Goal: Task Accomplishment & Management: Use online tool/utility

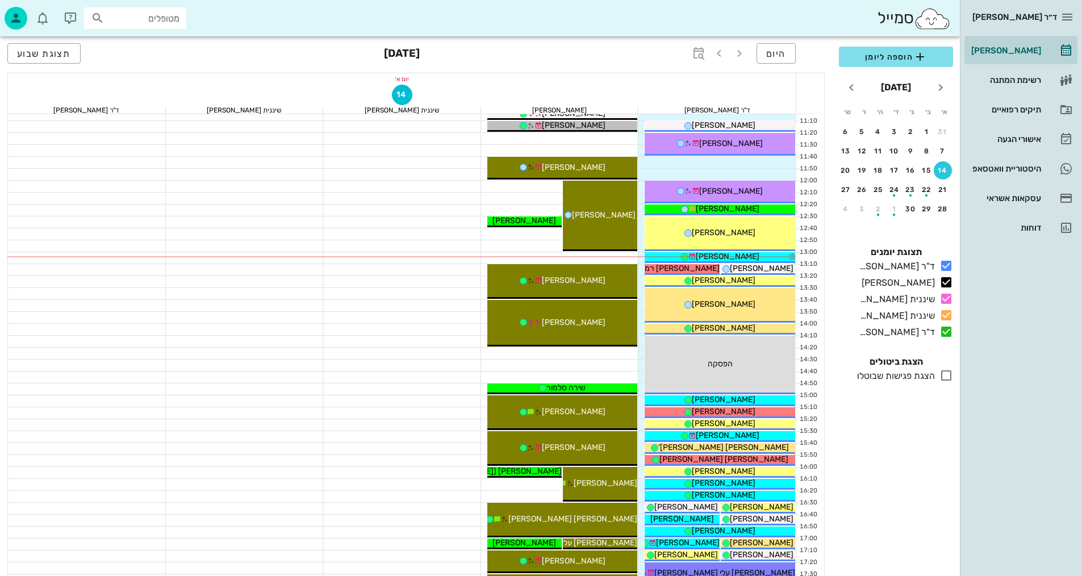
scroll to position [341, 0]
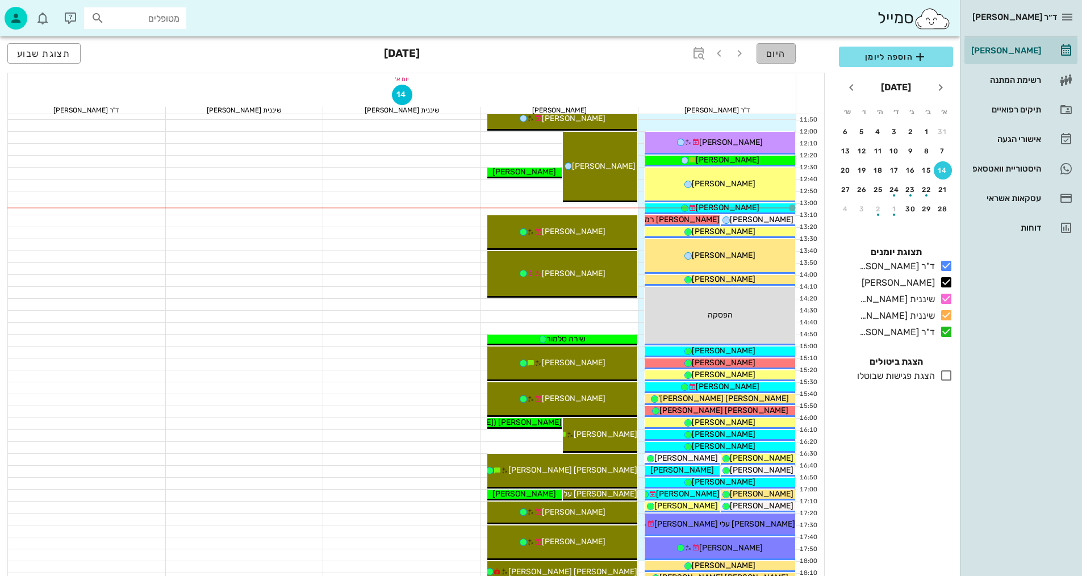
click at [785, 53] on span "היום" at bounding box center [777, 53] width 20 height 11
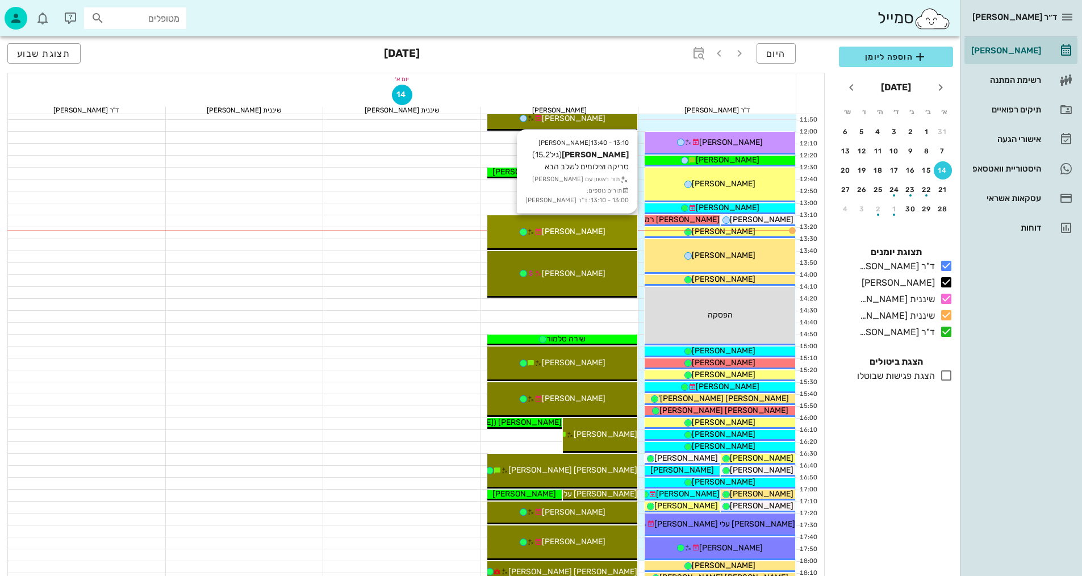
click at [631, 227] on div "[PERSON_NAME]" at bounding box center [563, 232] width 151 height 12
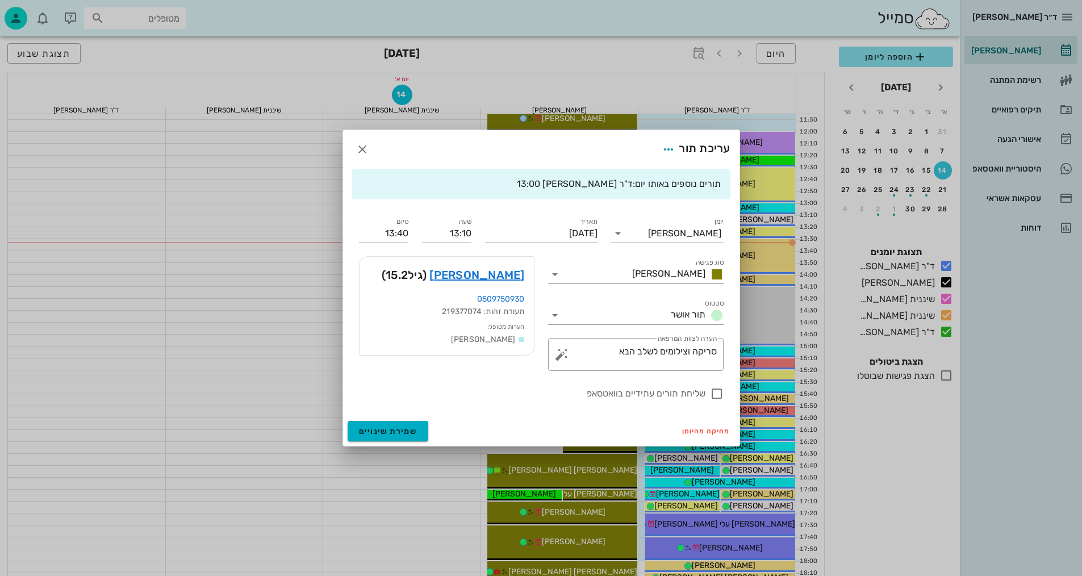
click at [610, 136] on div "עריכת תור" at bounding box center [541, 149] width 397 height 39
click at [507, 273] on link "[PERSON_NAME]" at bounding box center [477, 275] width 95 height 18
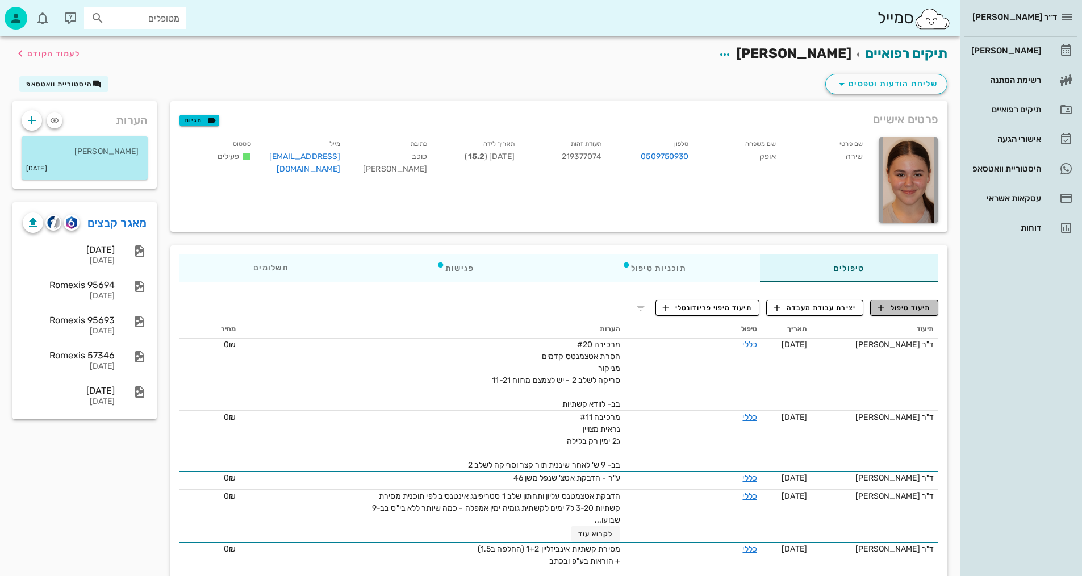
click at [905, 307] on span "תיעוד טיפול" at bounding box center [904, 308] width 53 height 10
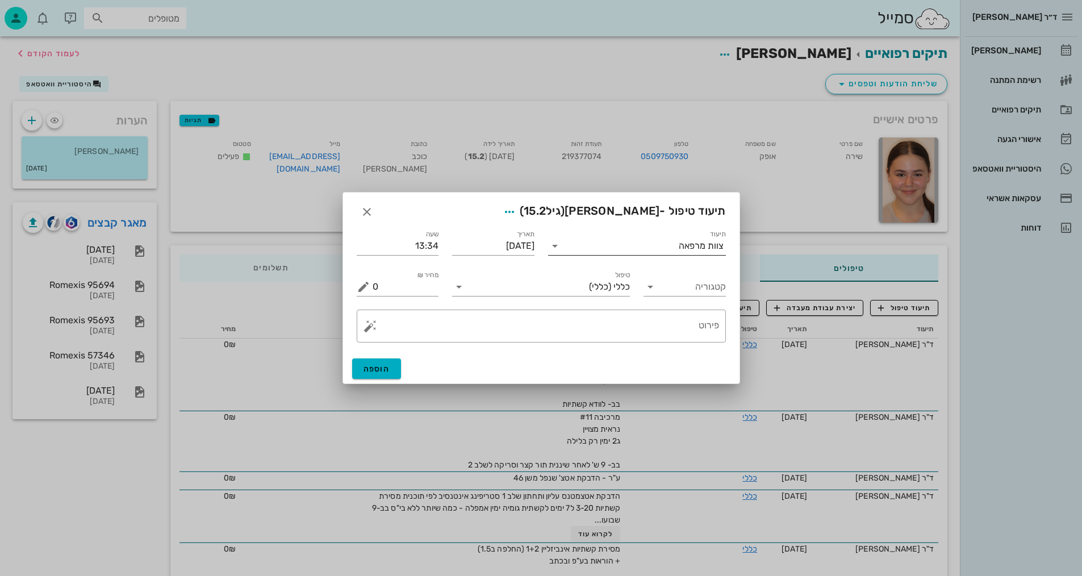
drag, startPoint x: 661, startPoint y: 247, endPoint x: 665, endPoint y: 251, distance: 6.0
click at [664, 250] on input "תיעוד" at bounding box center [621, 246] width 115 height 18
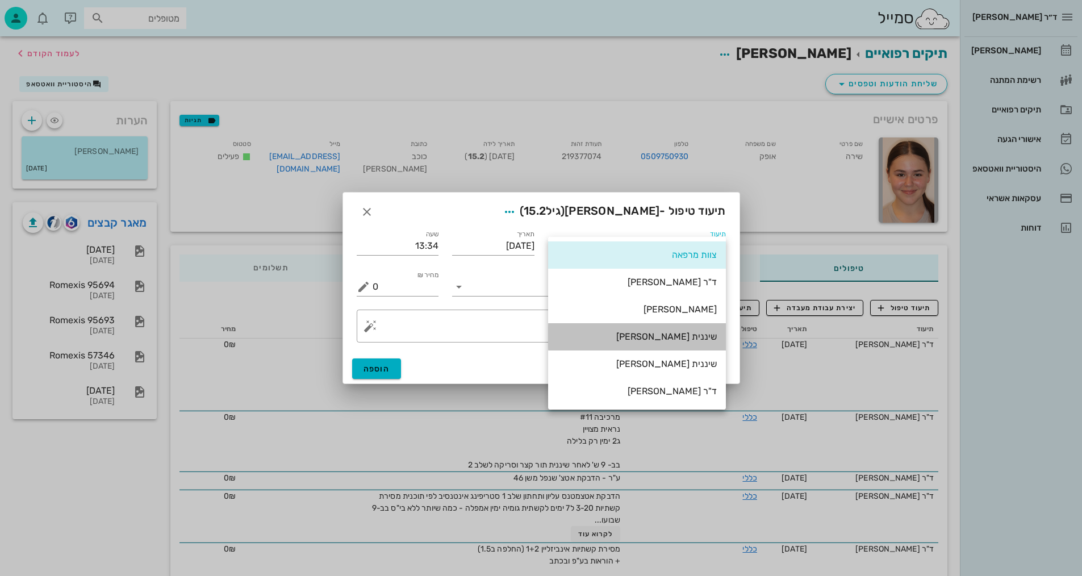
drag, startPoint x: 700, startPoint y: 334, endPoint x: 700, endPoint y: 342, distance: 8.0
click at [700, 335] on div "שיננית [PERSON_NAME]" at bounding box center [637, 336] width 160 height 11
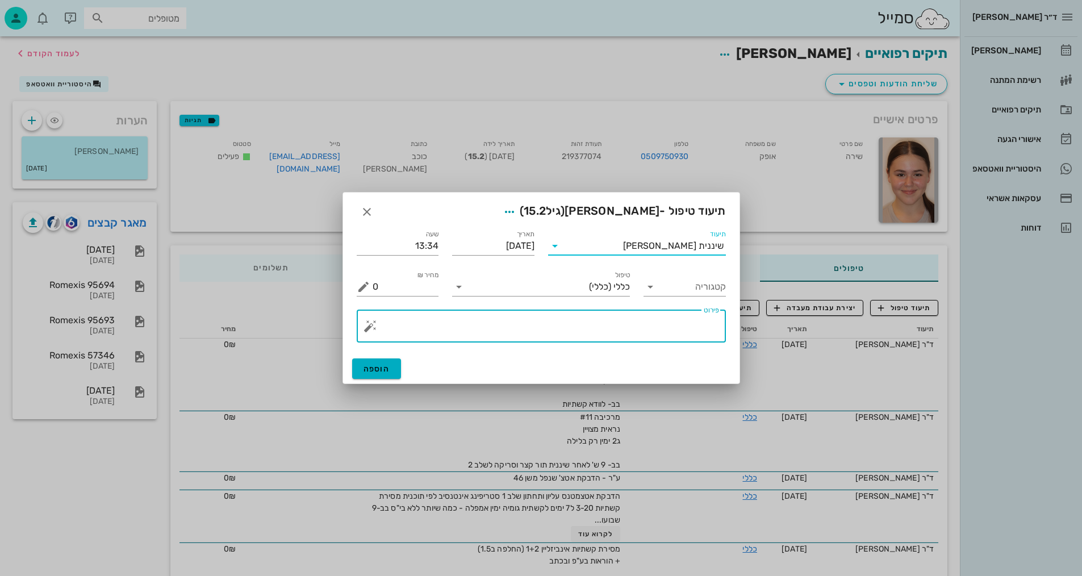
click at [680, 330] on textarea "פירוט" at bounding box center [546, 328] width 347 height 27
type textarea "צילומים קליניים+ סריקה לשלב נוסף"
click at [382, 365] on span "הוספה" at bounding box center [377, 369] width 27 height 10
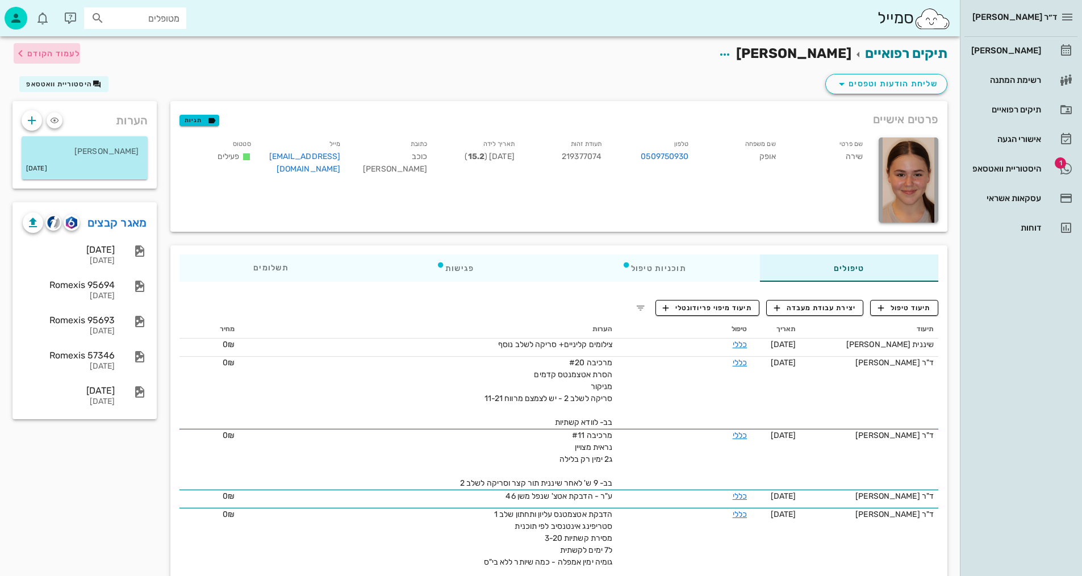
click at [72, 53] on span "לעמוד הקודם" at bounding box center [53, 54] width 53 height 10
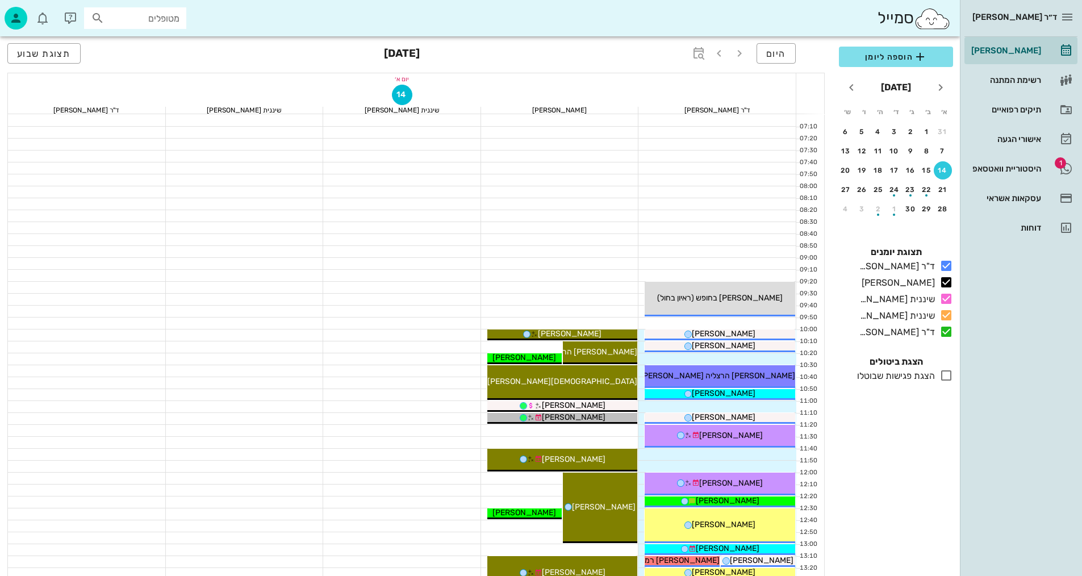
scroll to position [341, 0]
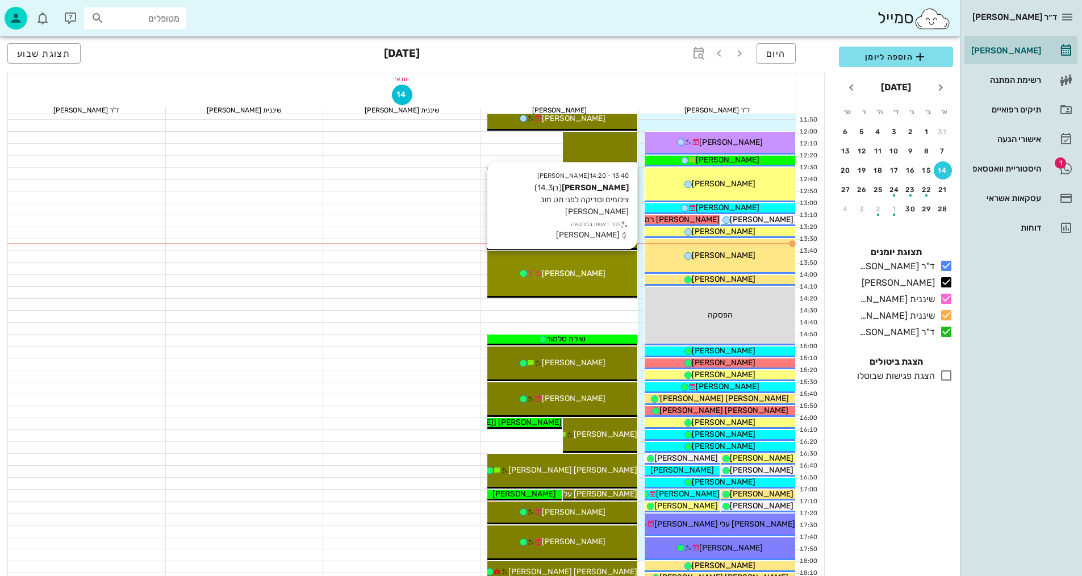
click at [605, 282] on div "13:40 - 14:20 [PERSON_NAME] (בן 14.3 ) צילומים וסריקה לפני תט חוב [PERSON_NAME]…" at bounding box center [563, 274] width 151 height 47
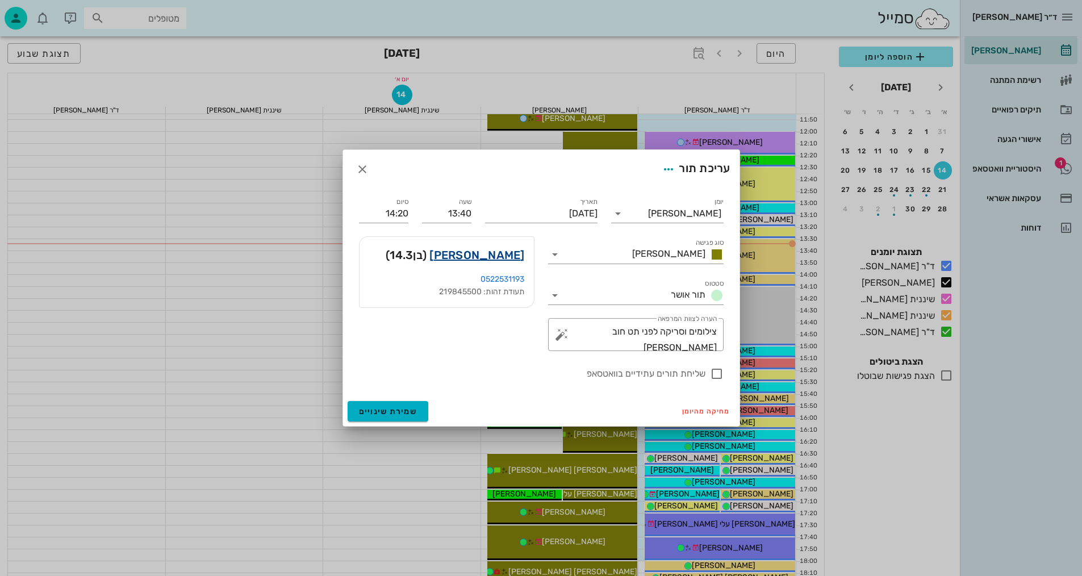
click at [510, 253] on link "[PERSON_NAME]" at bounding box center [477, 255] width 95 height 18
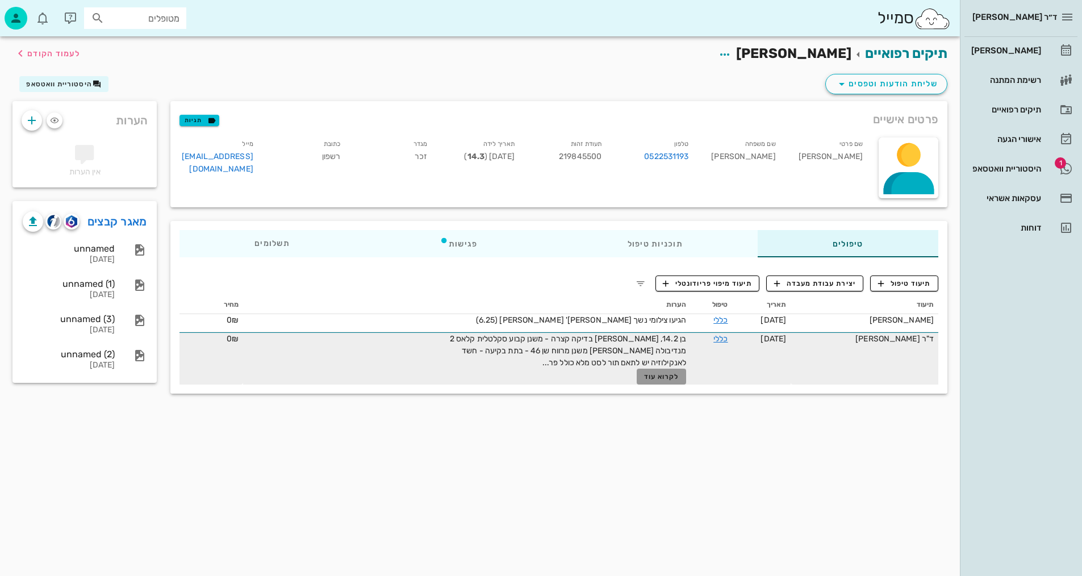
click at [644, 373] on span "לקרוא עוד" at bounding box center [661, 377] width 35 height 8
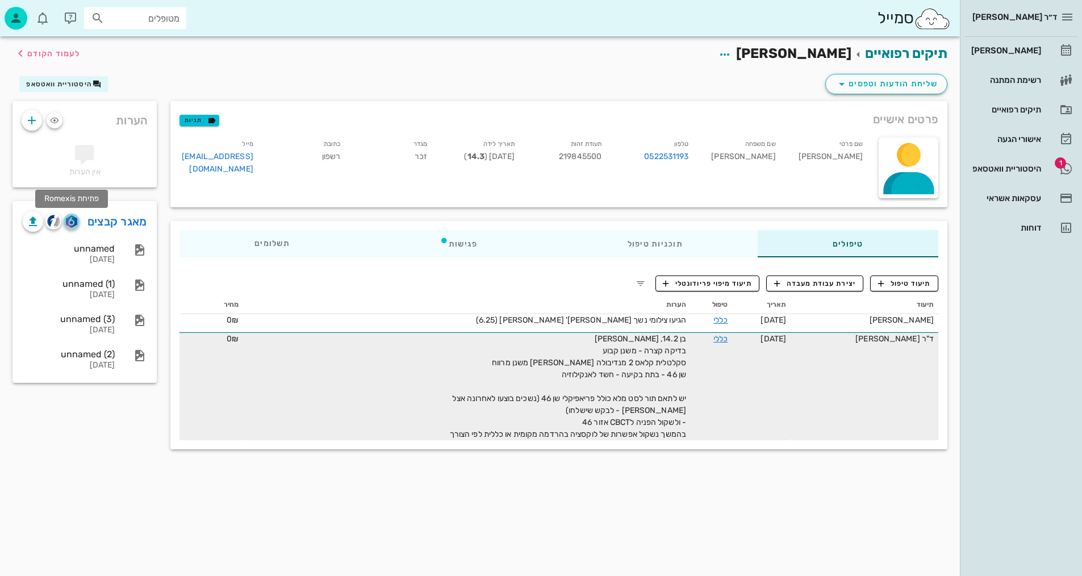
click at [72, 218] on img "button" at bounding box center [71, 221] width 11 height 13
click at [56, 219] on img "button" at bounding box center [53, 221] width 13 height 13
click at [73, 223] on img "button" at bounding box center [71, 221] width 11 height 13
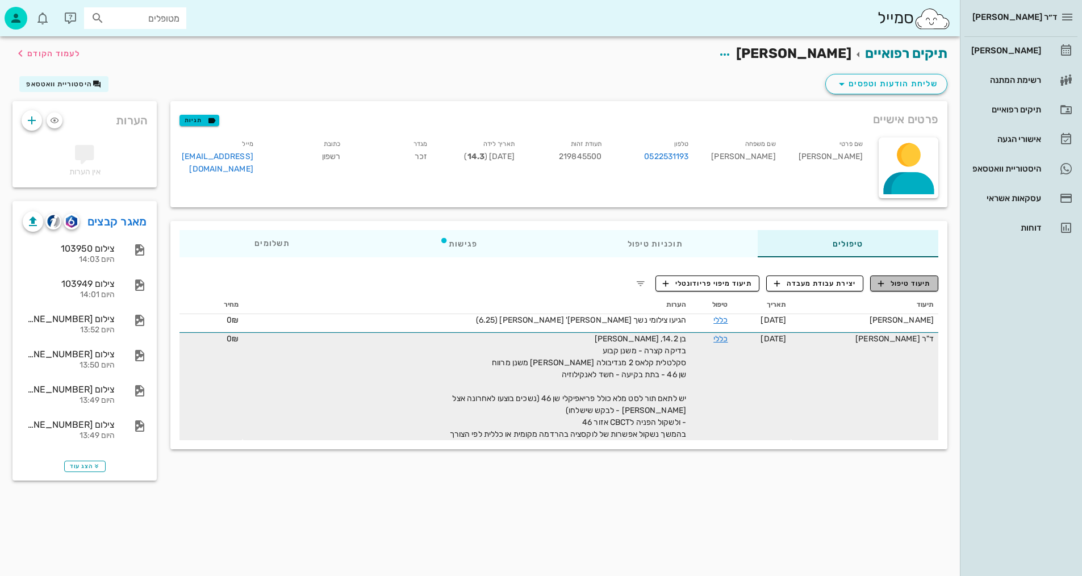
drag, startPoint x: 905, startPoint y: 287, endPoint x: 879, endPoint y: 290, distance: 26.4
click at [905, 286] on span "תיעוד טיפול" at bounding box center [904, 283] width 53 height 10
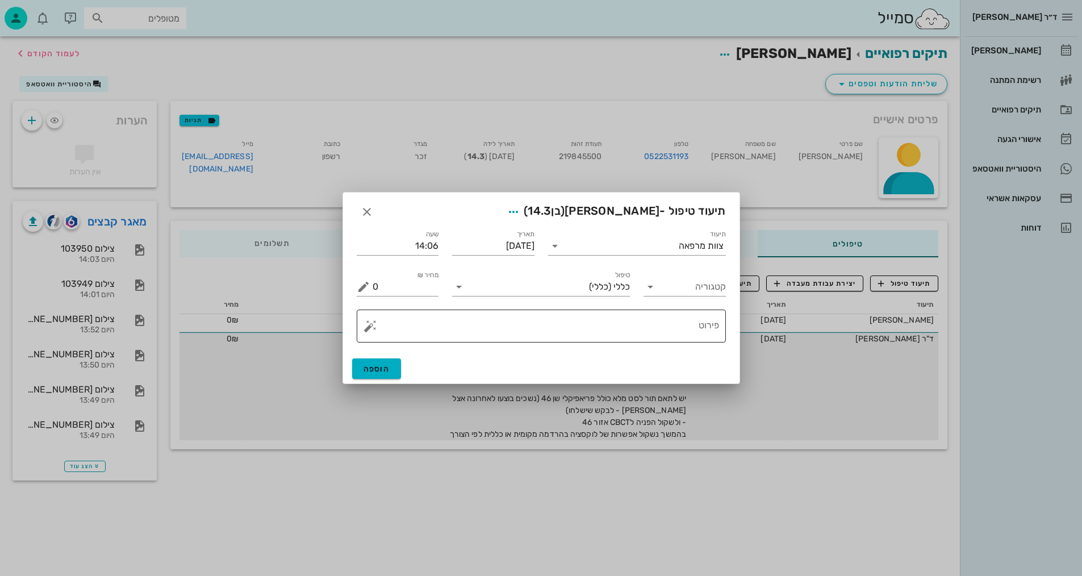
click at [639, 326] on textarea "פירוט" at bounding box center [546, 328] width 347 height 27
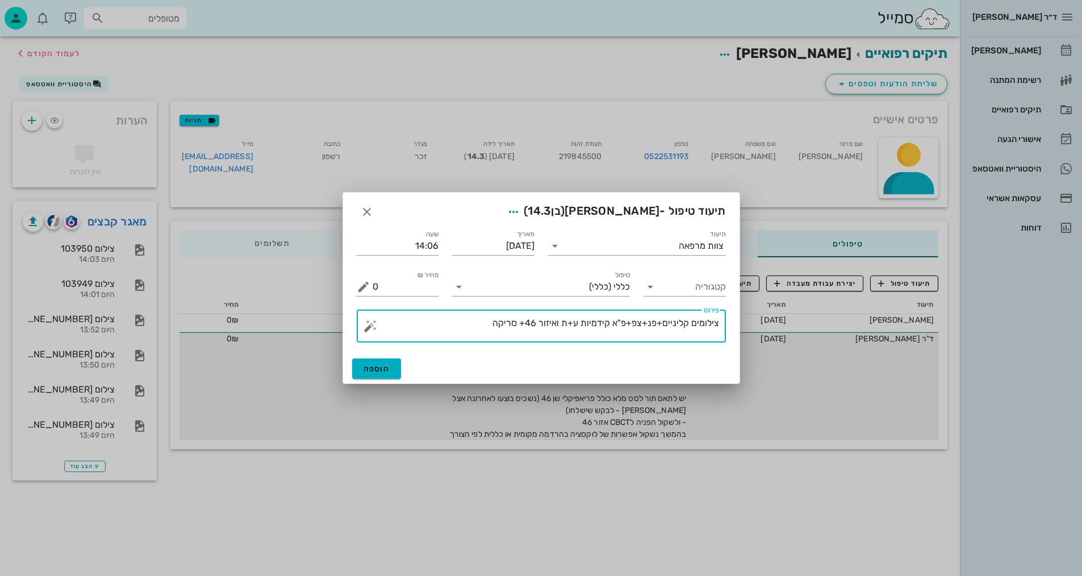
click at [581, 322] on textarea "צילומים קליניים+פנ+צפ+פ"א קידמיות ע+ת ואיזור 46+ סריקה" at bounding box center [546, 328] width 347 height 27
click at [561, 323] on textarea "צילומים קליניים+פנ+צפ+פ"א קידמיות (ע+ת ואיזור 46+ סריקה" at bounding box center [546, 328] width 347 height 27
click at [552, 323] on textarea "צילומים קליניים+פנ+צפ+פ"א קידמיות (ע+ת) ואיזור 46+ סריקה" at bounding box center [546, 328] width 347 height 27
click at [504, 323] on textarea "צילומים קליניים+פנ+צפ+פ"א קידמיות (ע+ת) ופ"א איזור 46+ סריקה" at bounding box center [546, 328] width 347 height 27
drag, startPoint x: 498, startPoint y: 319, endPoint x: 505, endPoint y: 320, distance: 6.4
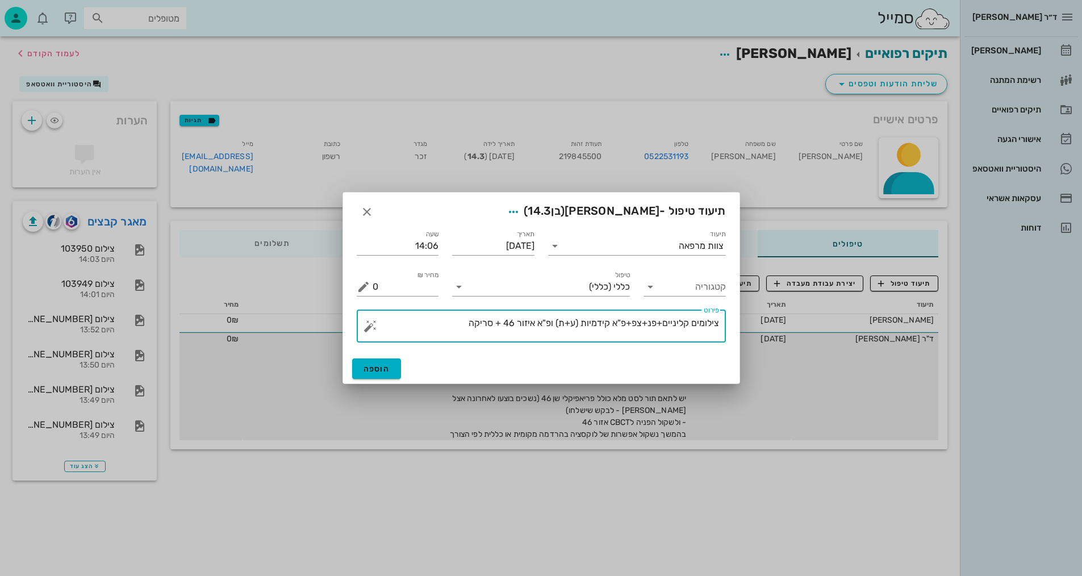
click at [505, 320] on textarea "צילומים קליניים+פנ+צפ+פ"א קידמיות (ע+ת) ופ"א איזור 46 + סריקה" at bounding box center [546, 328] width 347 height 27
click at [458, 320] on textarea "צילומים קליניים+פנ+צפ+פ"א קידמיות (ע+ת) ופ"א איזור 46, סריקה" at bounding box center [546, 328] width 347 height 27
type textarea "צילומים קליניים+פנ+צפ+פ"א קידמיות (ע+ת) ופ"א איזור 46, סריקה+ צ.אפליקציה ו3D"
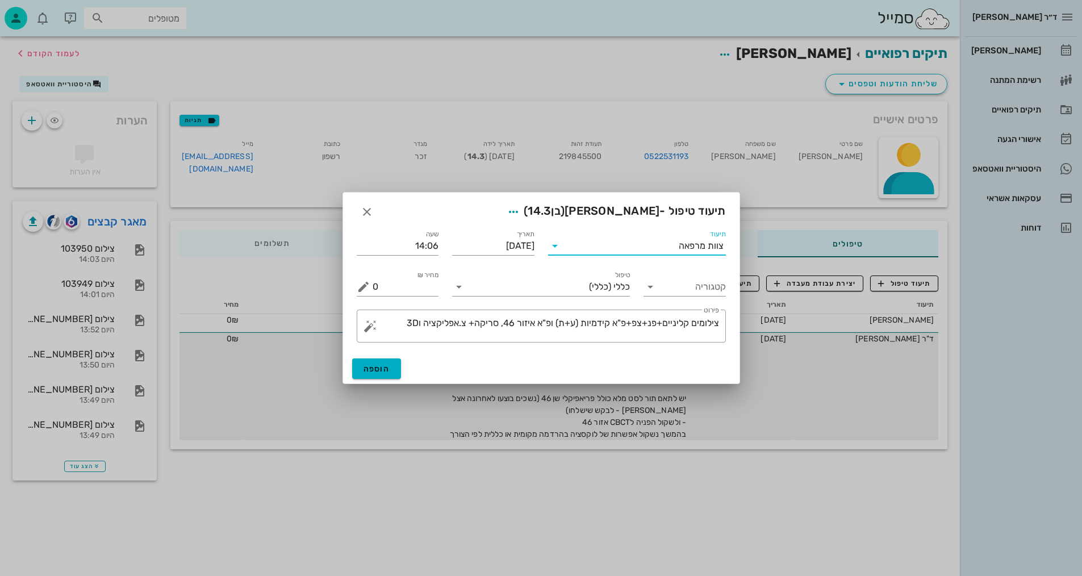
click at [572, 249] on input "תיעוד" at bounding box center [621, 246] width 115 height 18
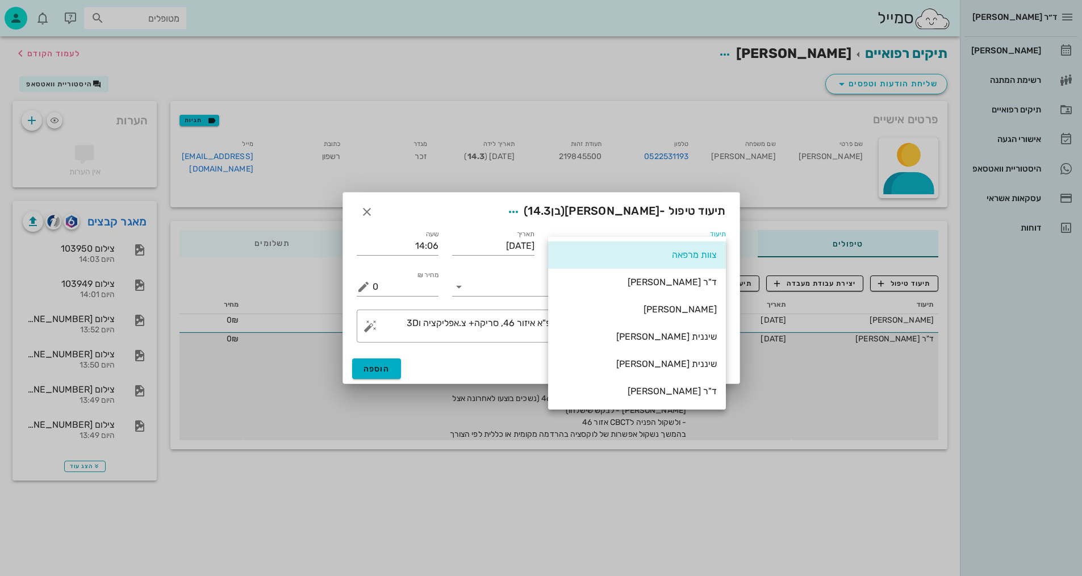
drag, startPoint x: 693, startPoint y: 334, endPoint x: 647, endPoint y: 346, distance: 48.1
click at [693, 334] on div "שיננית [PERSON_NAME]" at bounding box center [637, 336] width 160 height 11
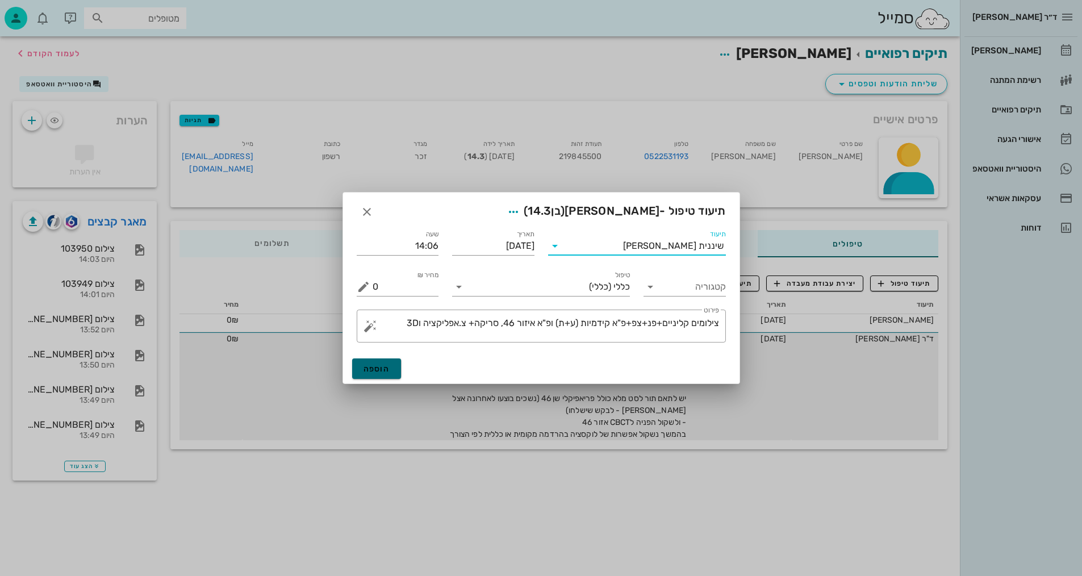
click at [382, 371] on span "הוספה" at bounding box center [377, 369] width 27 height 10
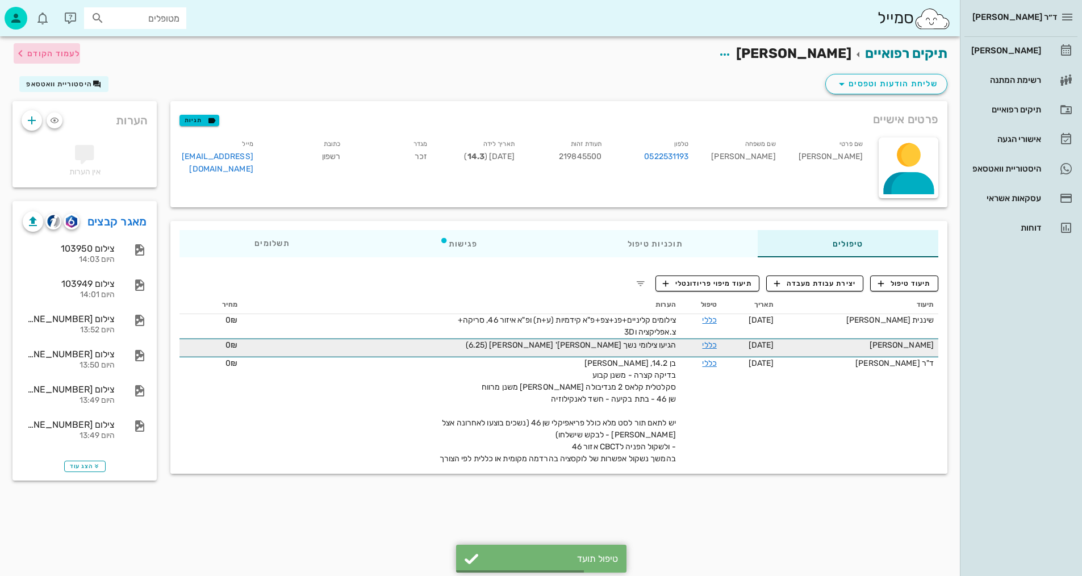
click at [56, 51] on span "לעמוד הקודם" at bounding box center [53, 54] width 53 height 10
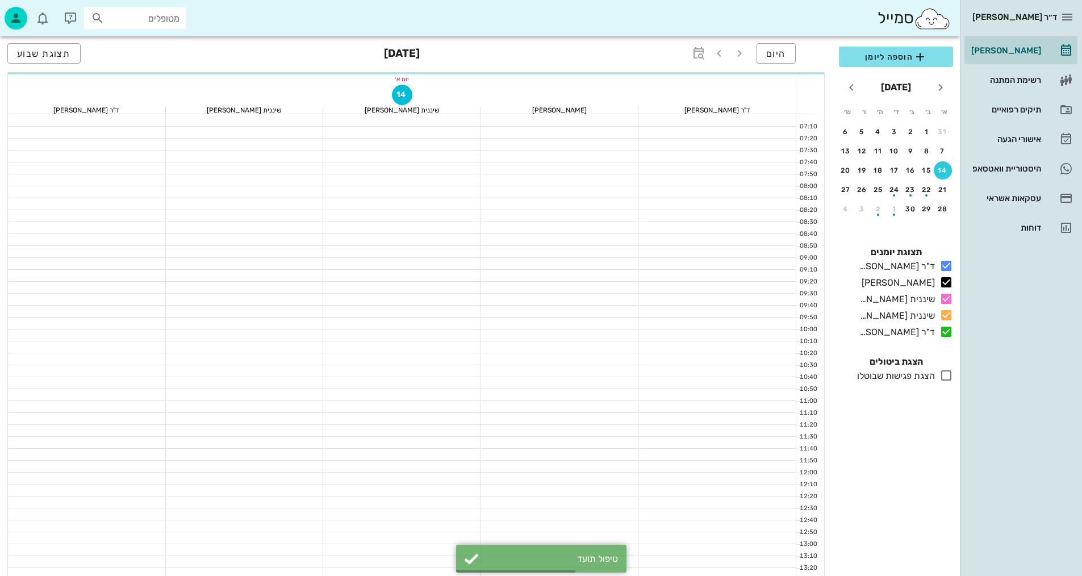
scroll to position [341, 0]
